Goal: Task Accomplishment & Management: Manage account settings

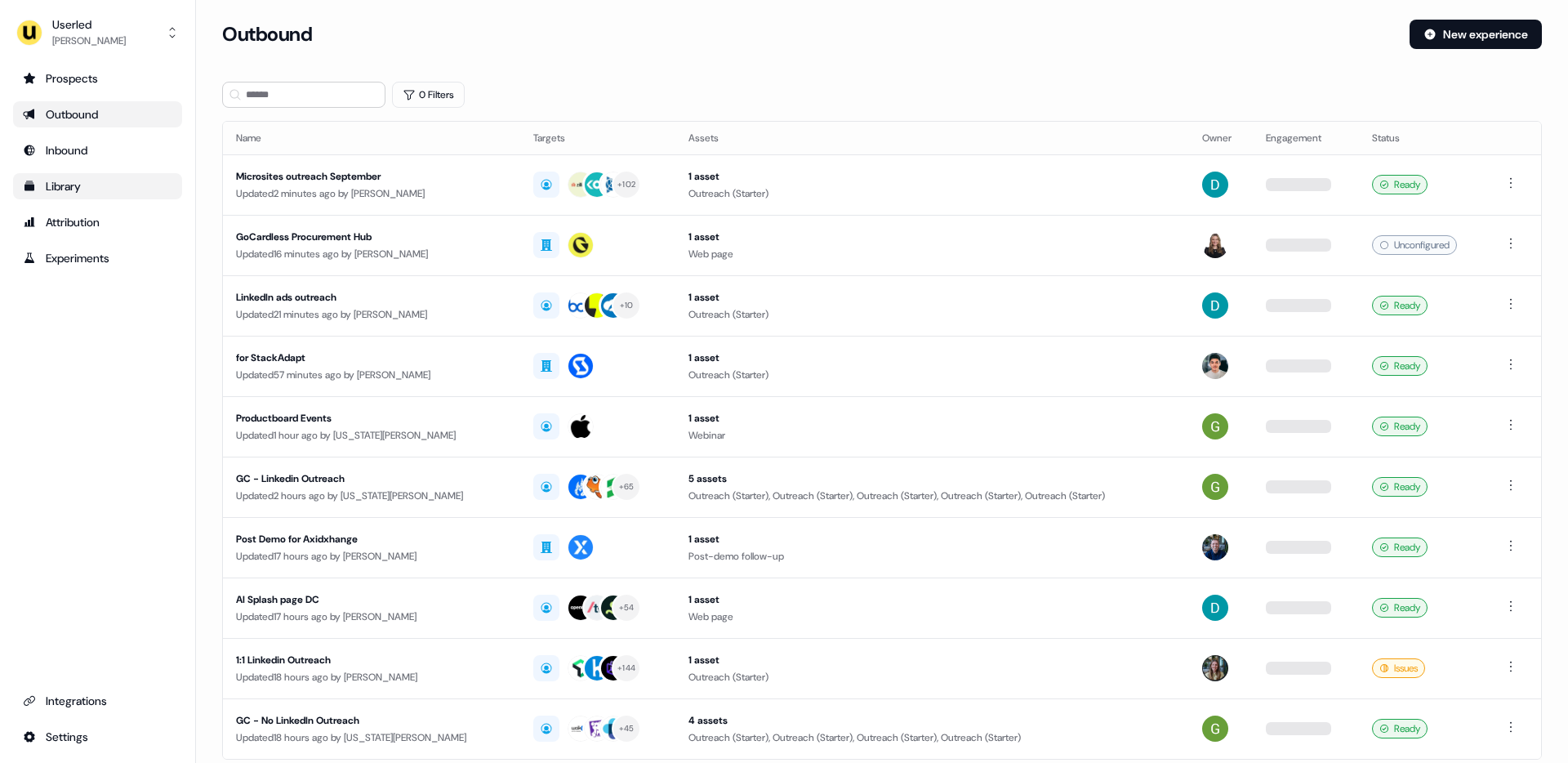
click at [83, 193] on div "Library" at bounding box center [97, 186] width 150 height 16
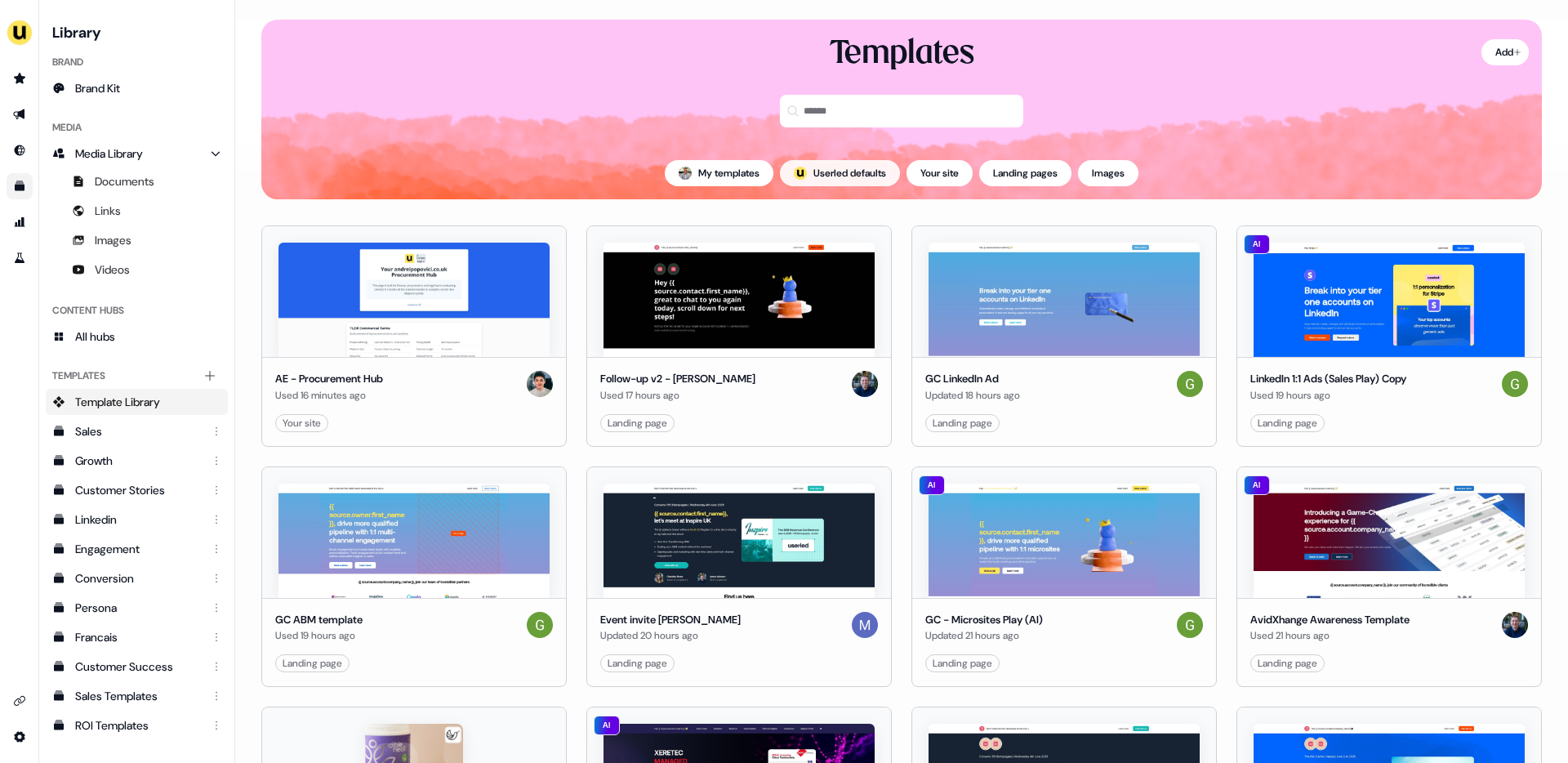
click at [849, 171] on button "; Userled defaults" at bounding box center [840, 172] width 120 height 26
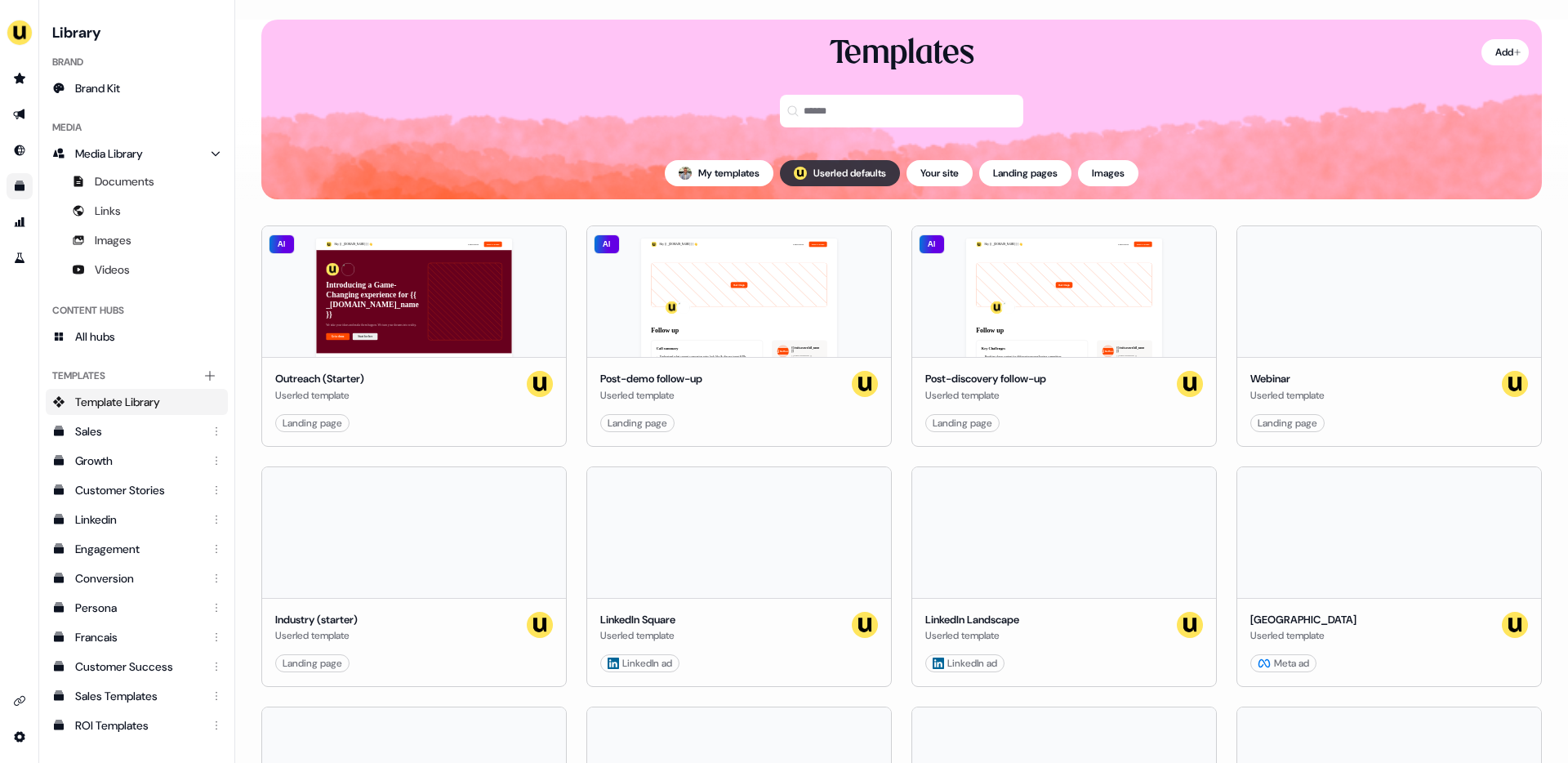
click at [849, 171] on button "; Userled defaults" at bounding box center [840, 172] width 120 height 26
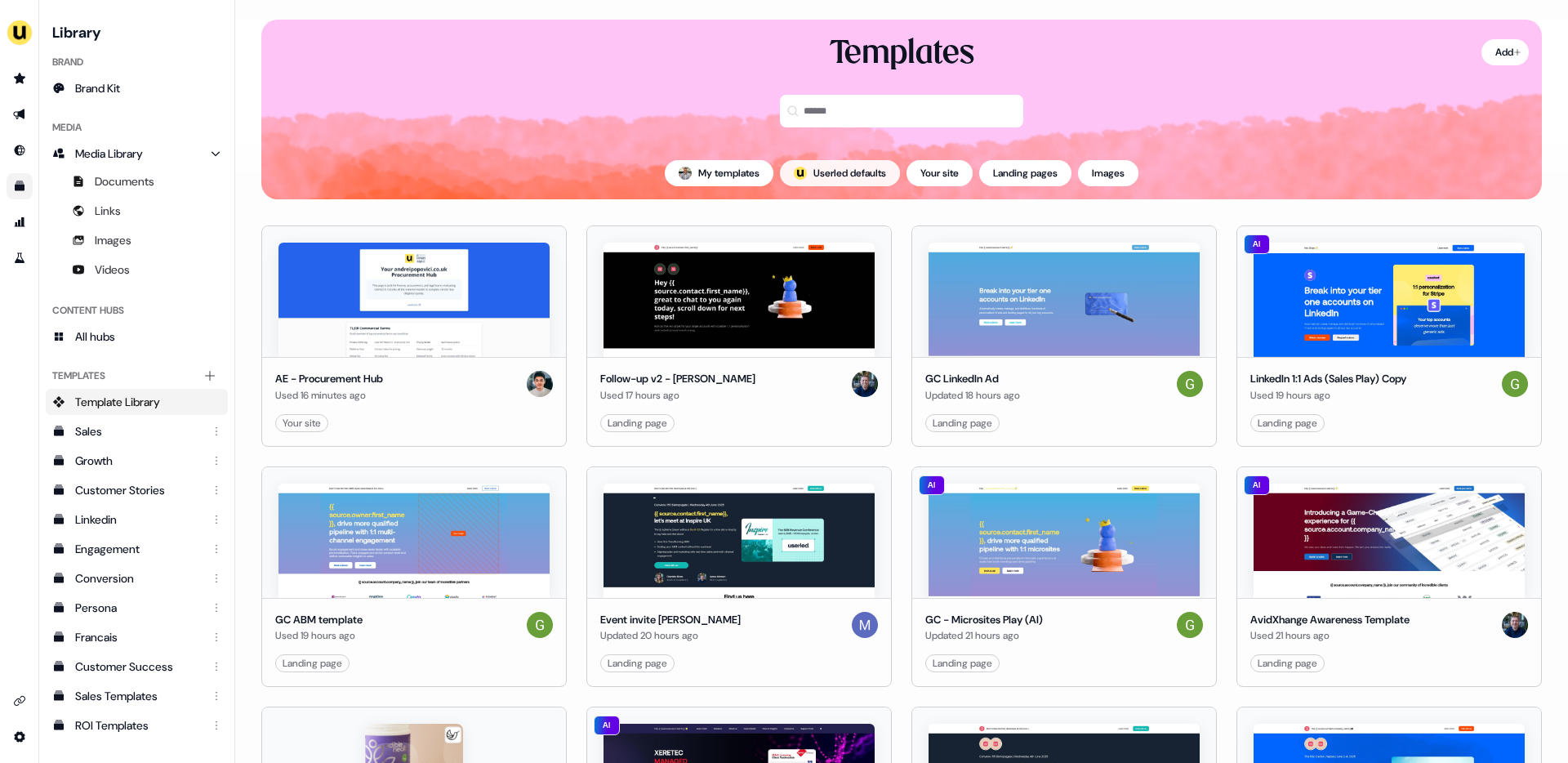
click at [815, 179] on button "; Userled defaults" at bounding box center [840, 172] width 120 height 26
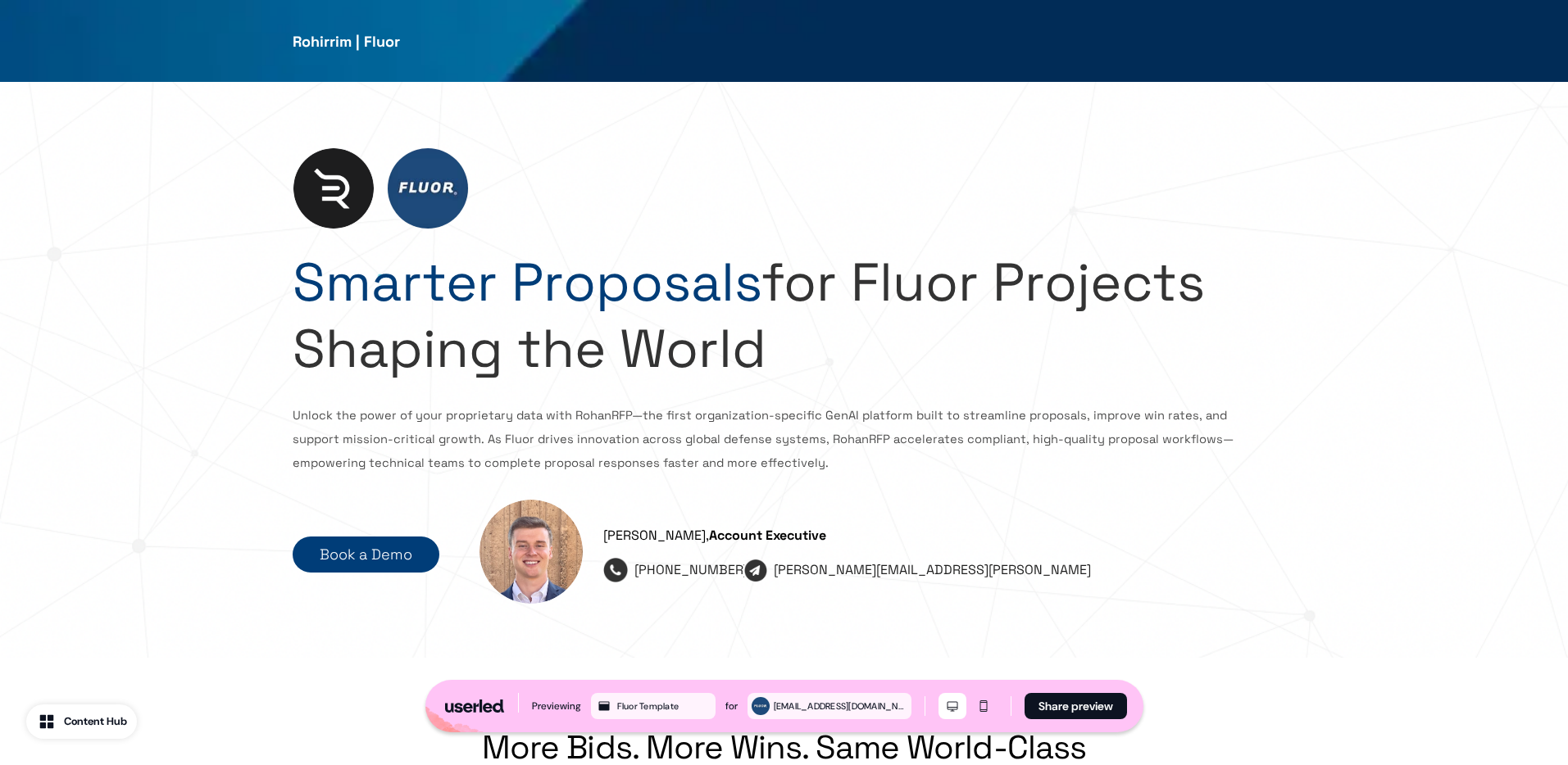
click at [779, 268] on span "for Fluor Projects Shaping the World" at bounding box center [748, 315] width 912 height 134
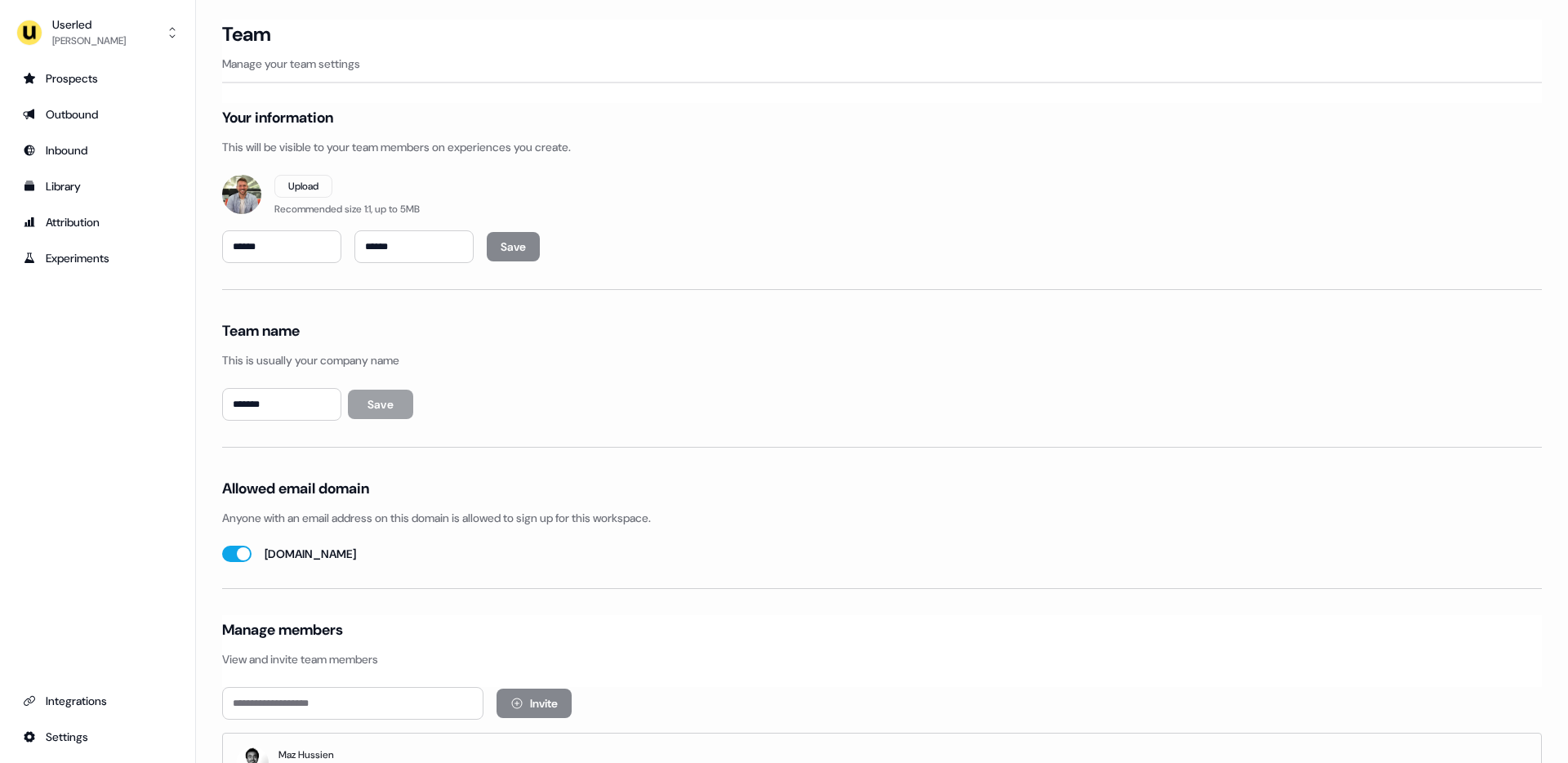
click at [115, 321] on div "Prospects Outbound Inbound Library Attribution Experiments Integrations Settings" at bounding box center [97, 407] width 169 height 684
click at [87, 110] on div "Outbound" at bounding box center [97, 115] width 150 height 16
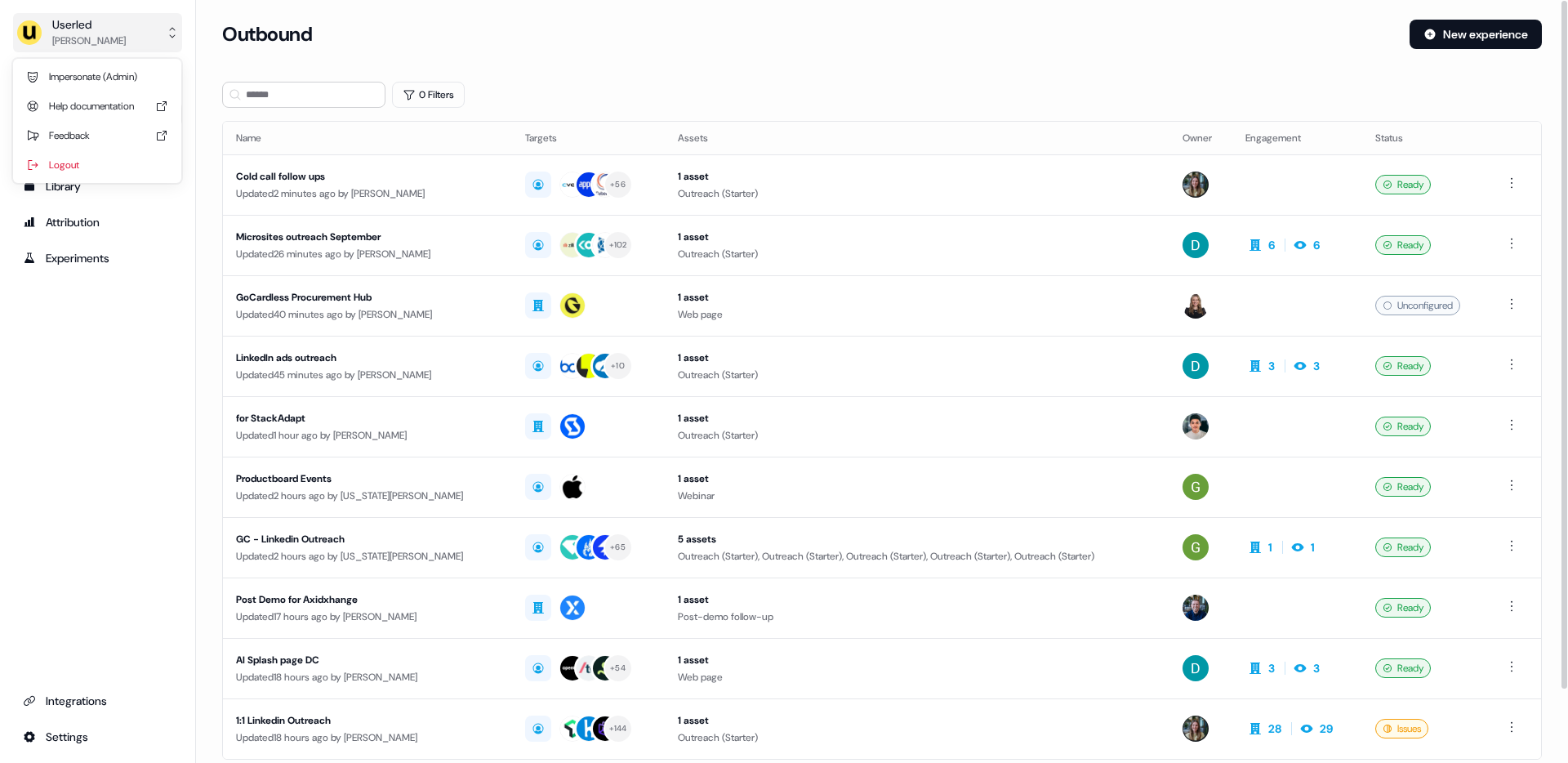
click at [91, 31] on div "Userled" at bounding box center [88, 24] width 73 height 16
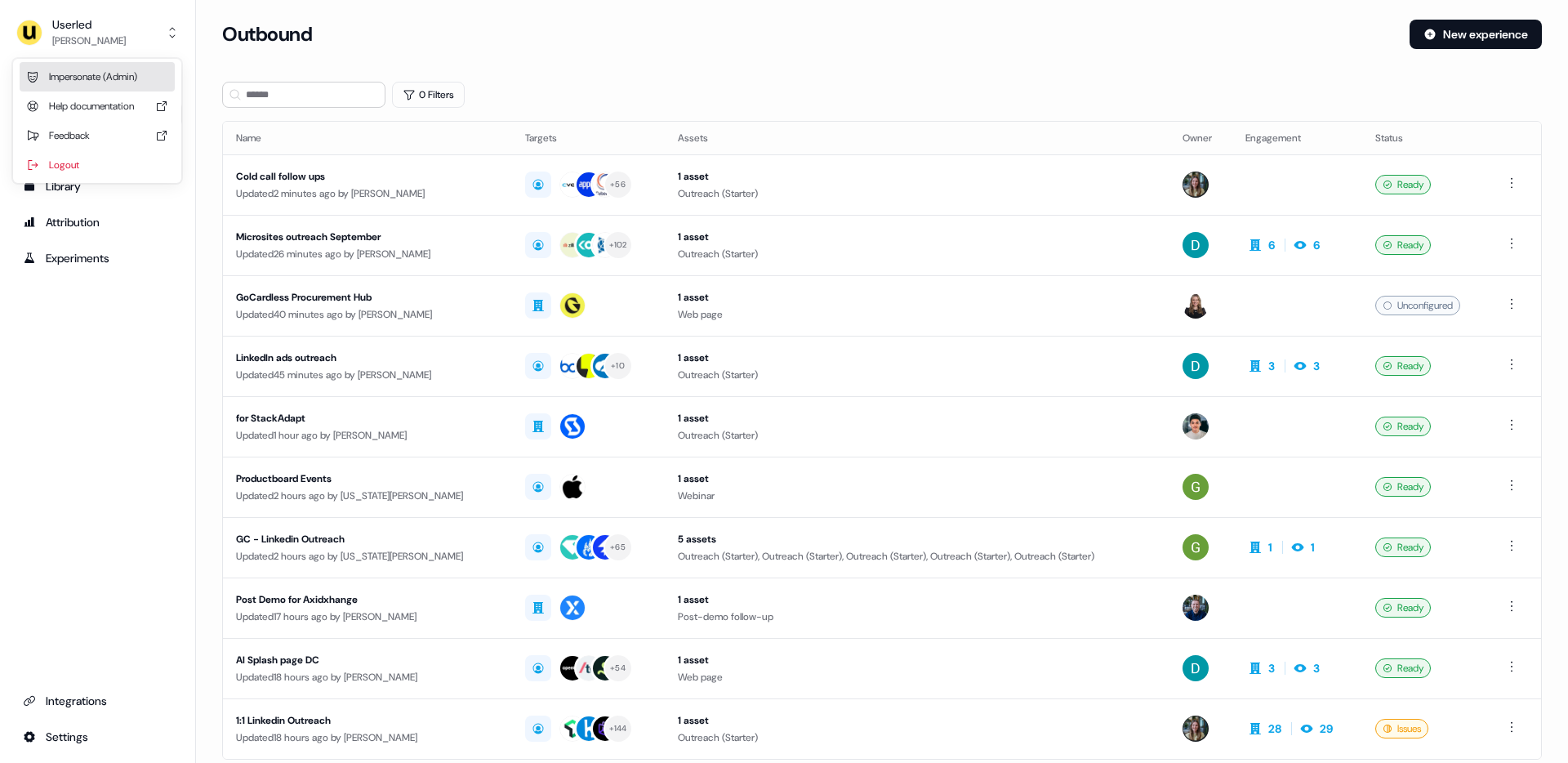
drag, startPoint x: 99, startPoint y: 77, endPoint x: 113, endPoint y: 82, distance: 14.9
click at [99, 77] on div "Impersonate (Admin)" at bounding box center [97, 77] width 155 height 30
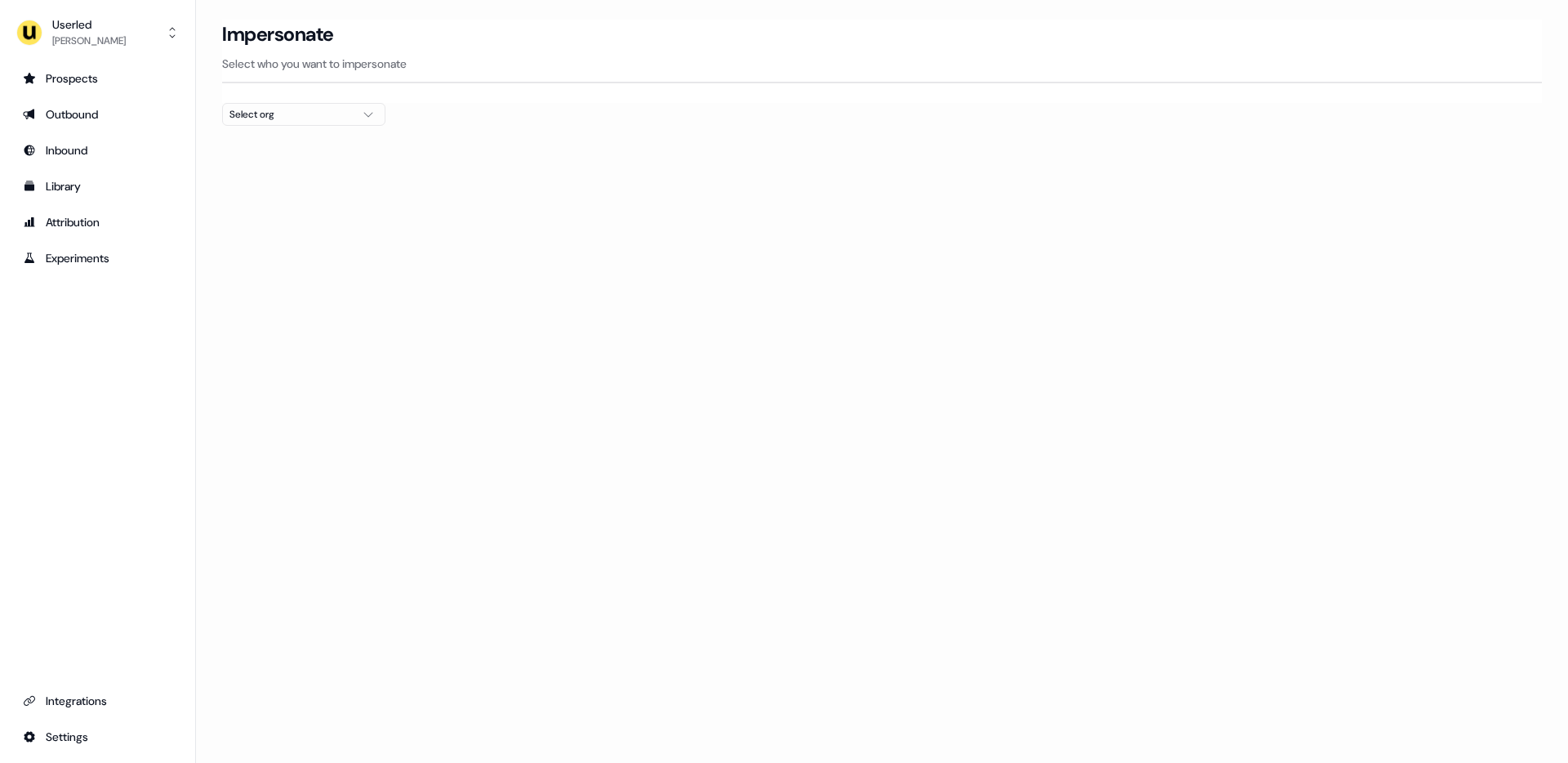
click at [320, 109] on div "Select org" at bounding box center [291, 115] width 123 height 16
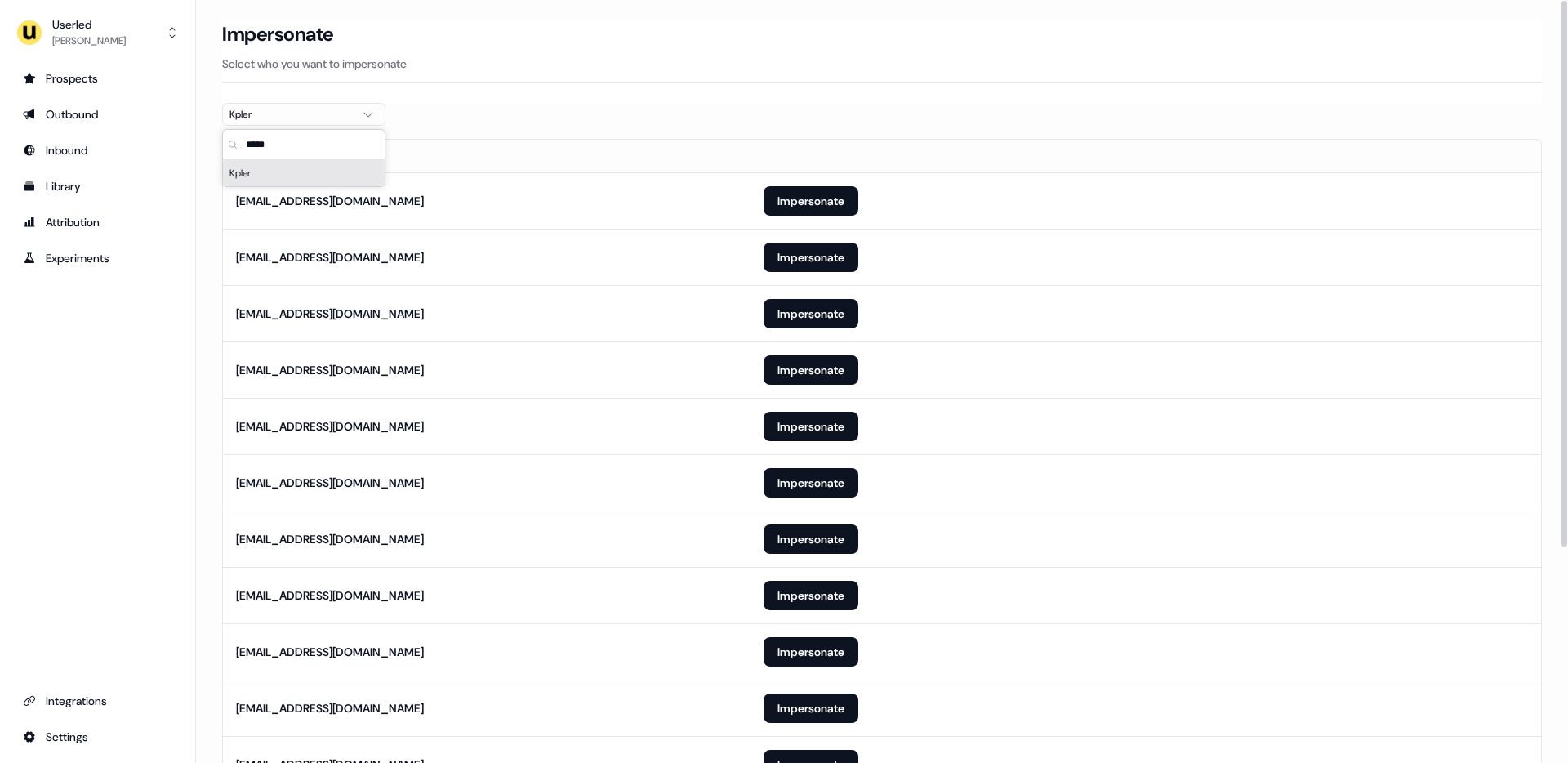
type input "*****"
click at [199, 347] on section "Loading... Impersonate Select who you want to impersonate Kpler Email fpasques@…" at bounding box center [882, 542] width 1372 height 1045
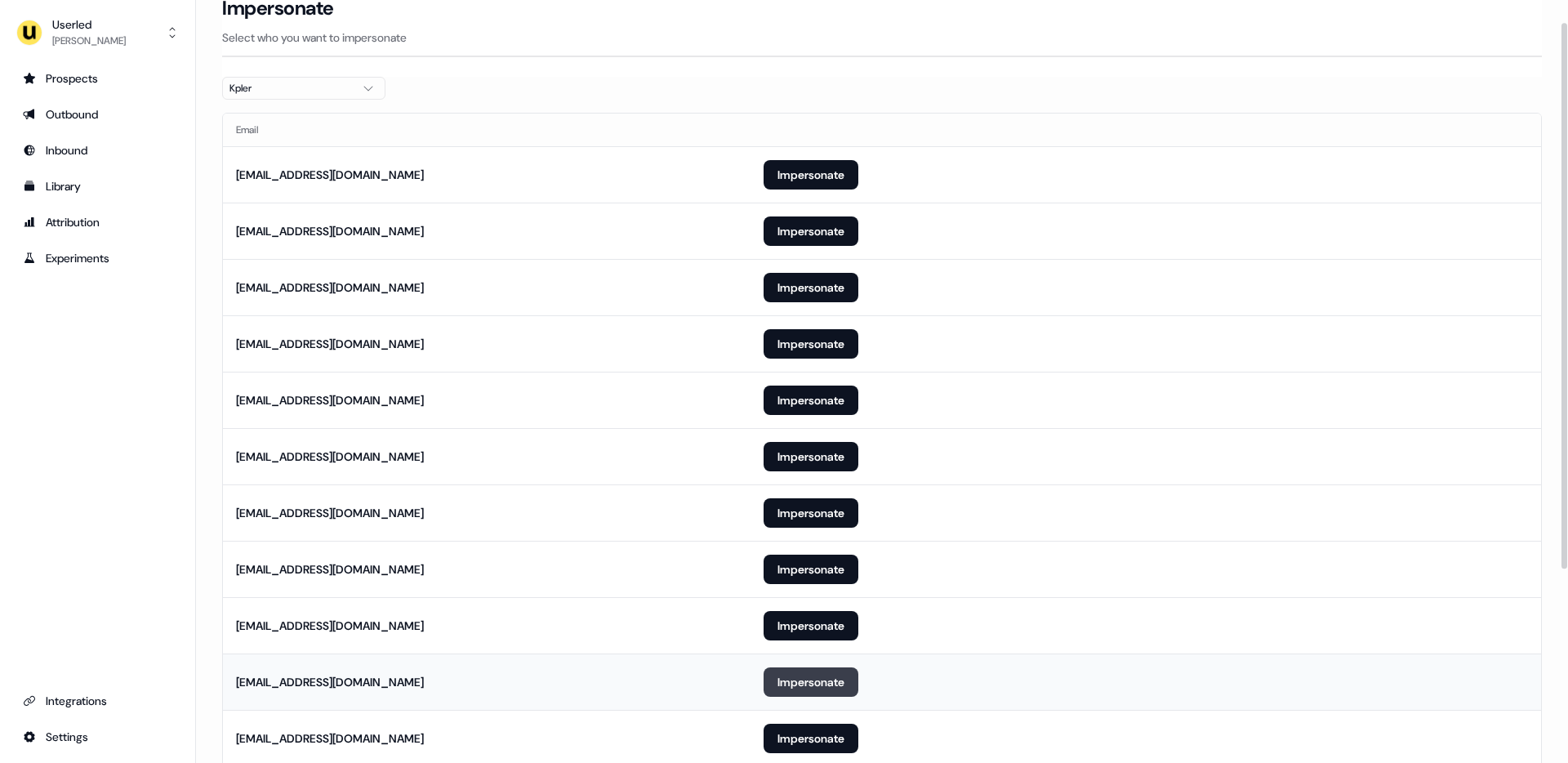
scroll to position [31, 0]
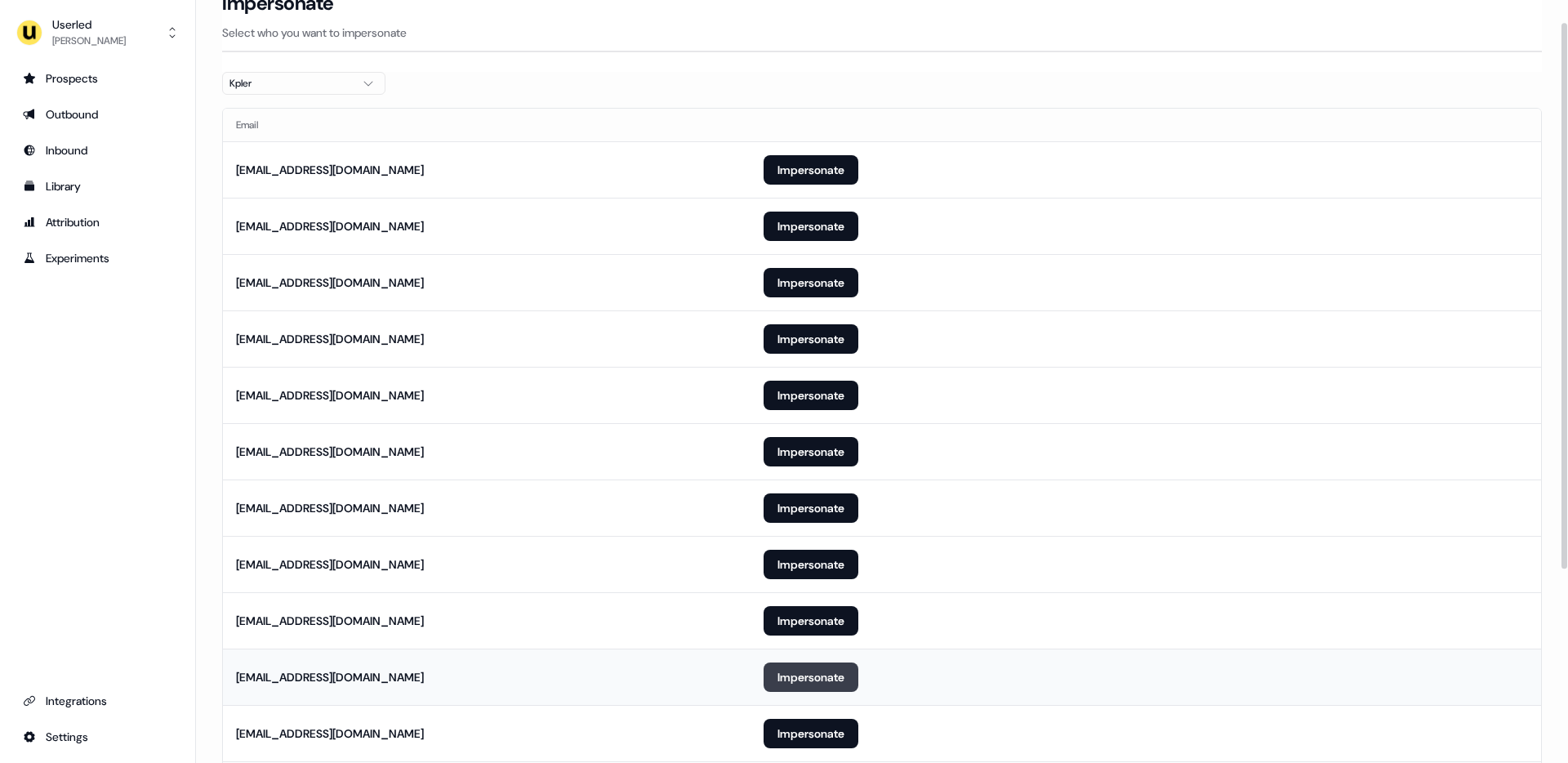
click at [795, 681] on button "Impersonate" at bounding box center [811, 677] width 95 height 30
